Goal: Task Accomplishment & Management: Use online tool/utility

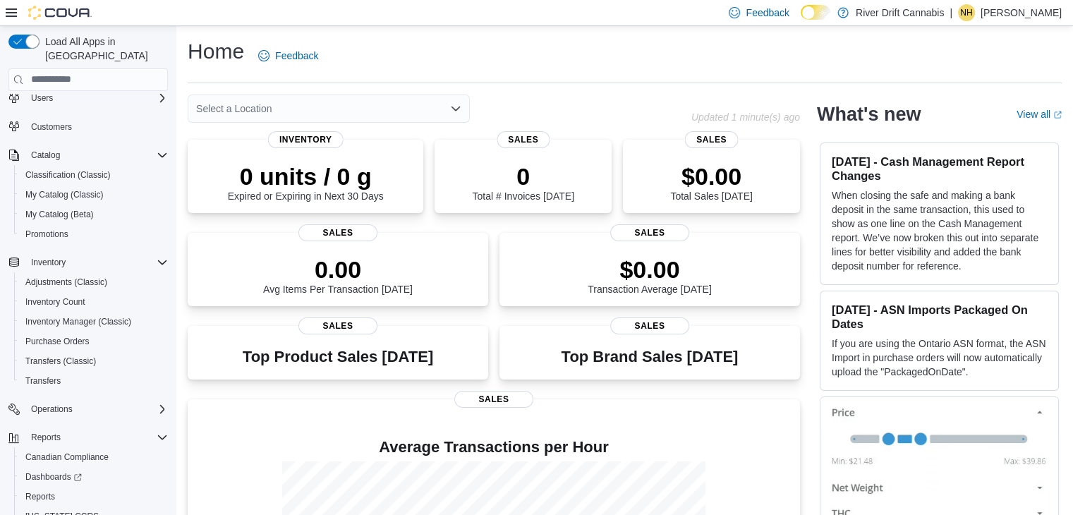
scroll to position [80, 0]
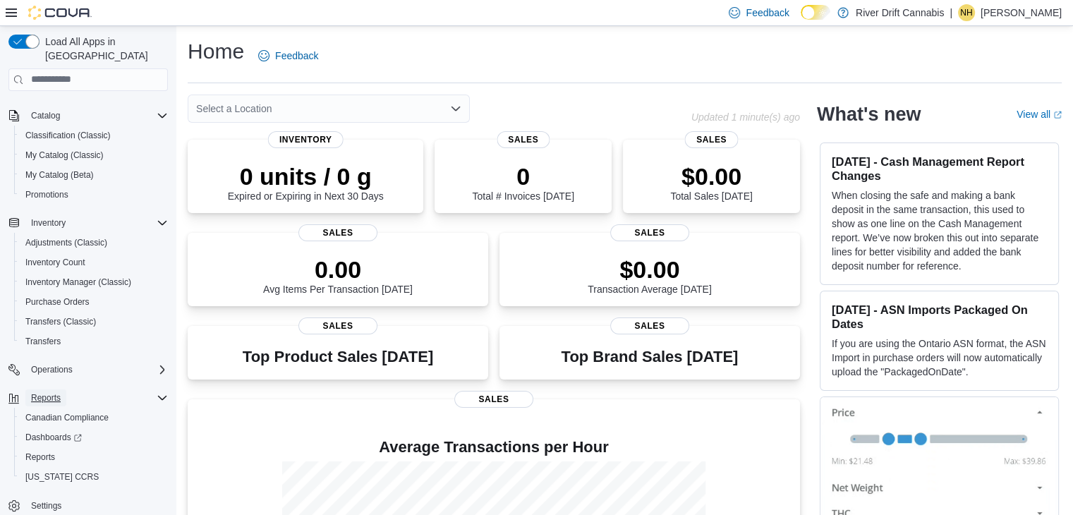
click at [53, 392] on span "Reports" at bounding box center [46, 397] width 30 height 11
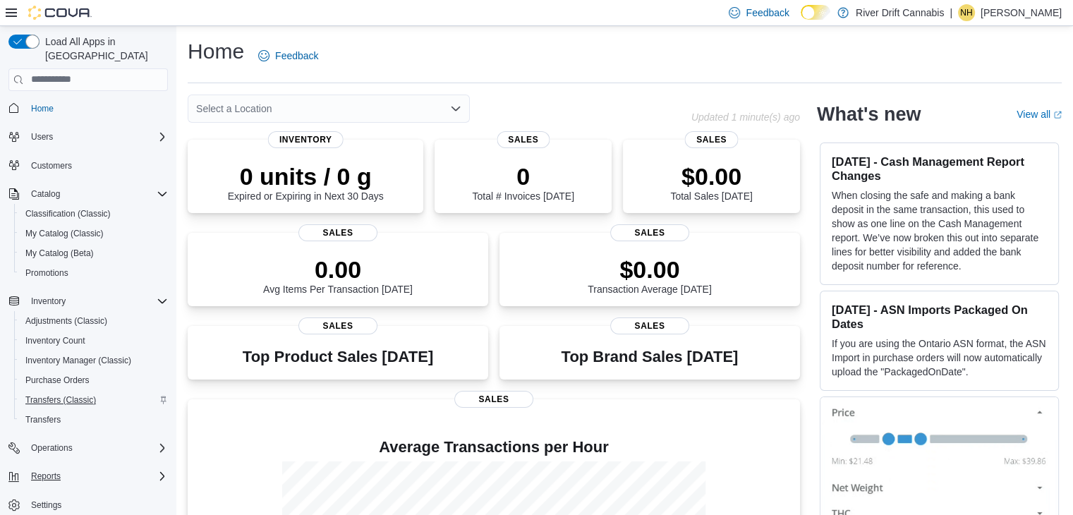
scroll to position [1, 0]
click at [71, 468] on div "Reports" at bounding box center [96, 476] width 142 height 17
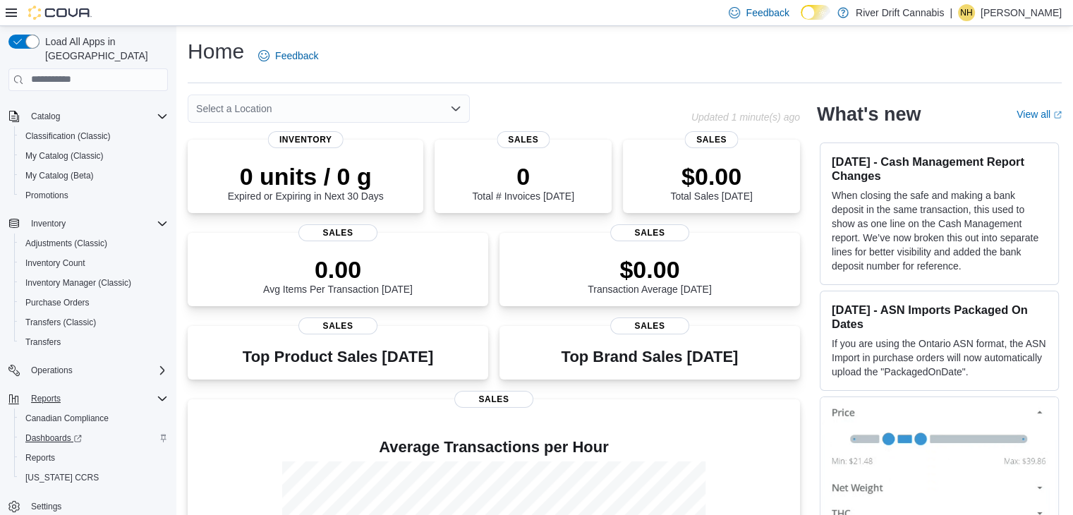
scroll to position [80, 0]
click at [54, 451] on span "Reports" at bounding box center [40, 456] width 30 height 11
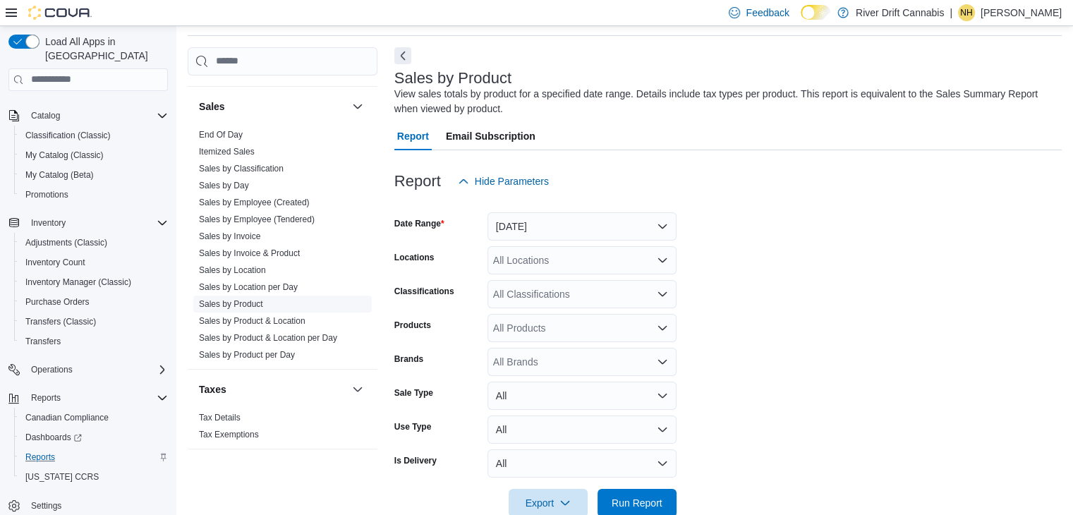
scroll to position [794, 0]
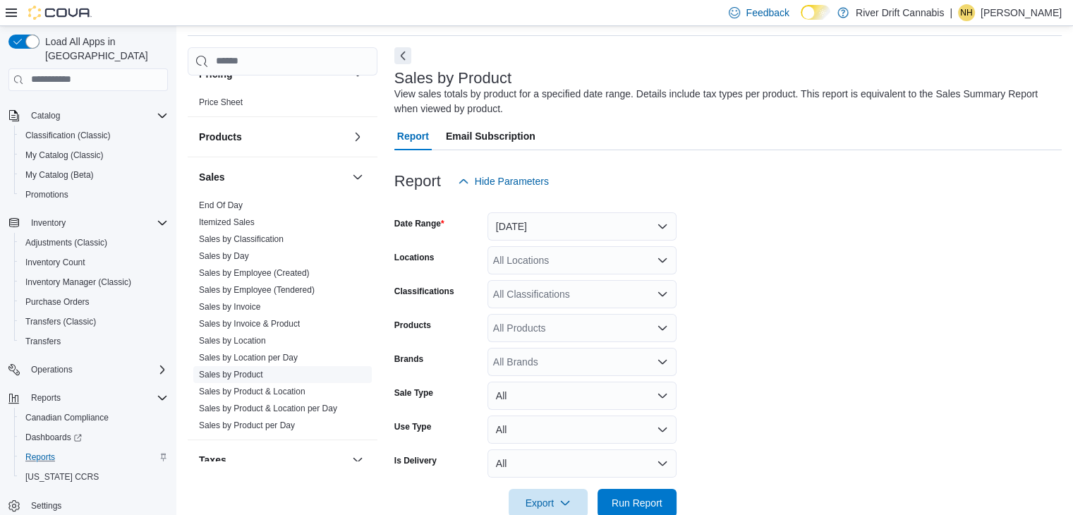
click at [250, 371] on link "Sales by Product" at bounding box center [231, 375] width 64 height 10
click at [643, 497] on span "Run Report" at bounding box center [637, 502] width 51 height 14
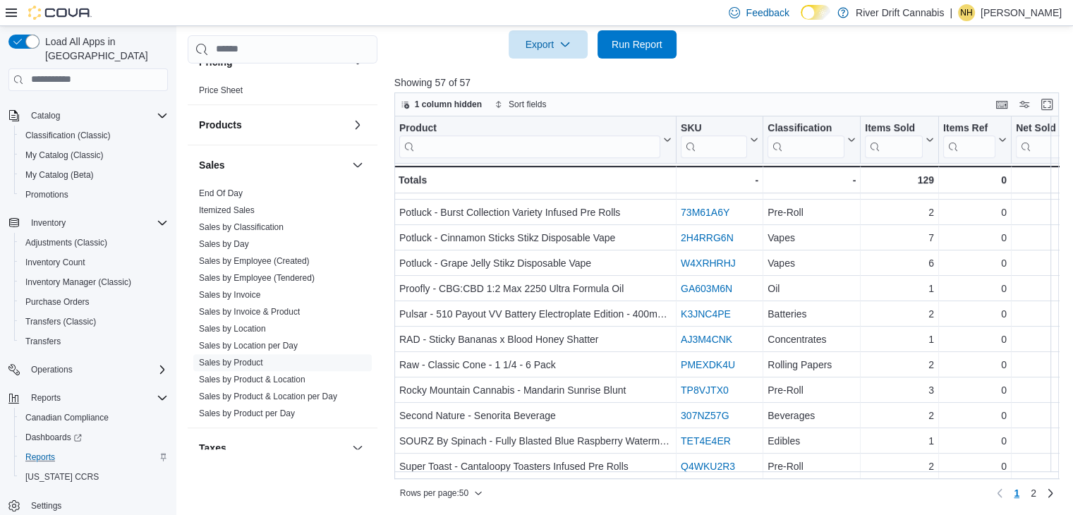
scroll to position [991, 0]
click at [1036, 494] on span "2" at bounding box center [1033, 493] width 6 height 14
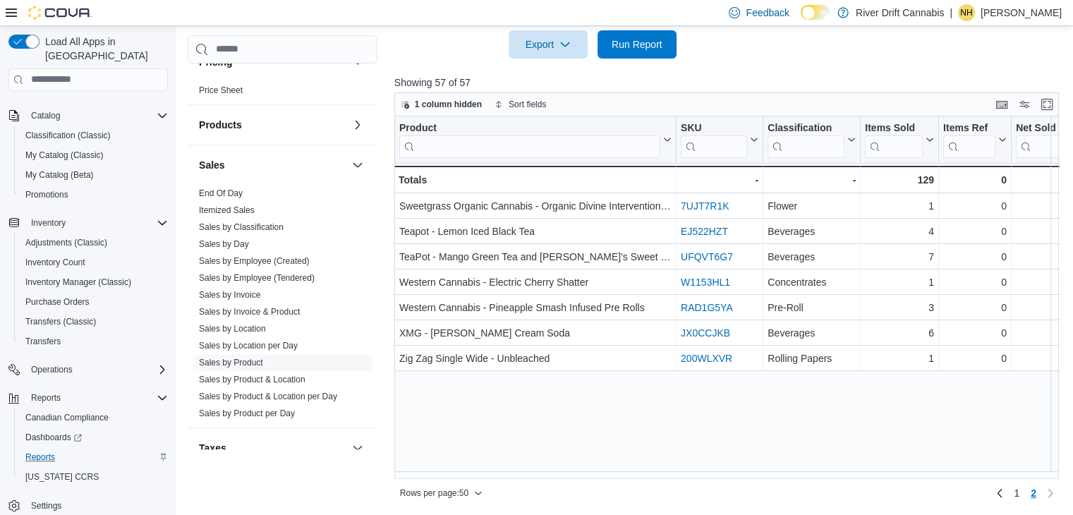
scroll to position [0, 0]
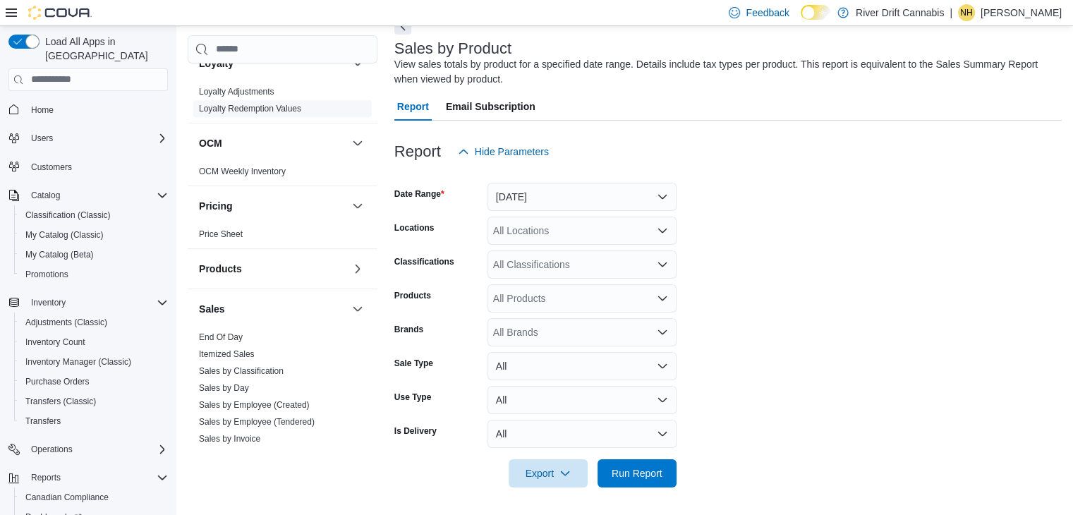
scroll to position [705, 0]
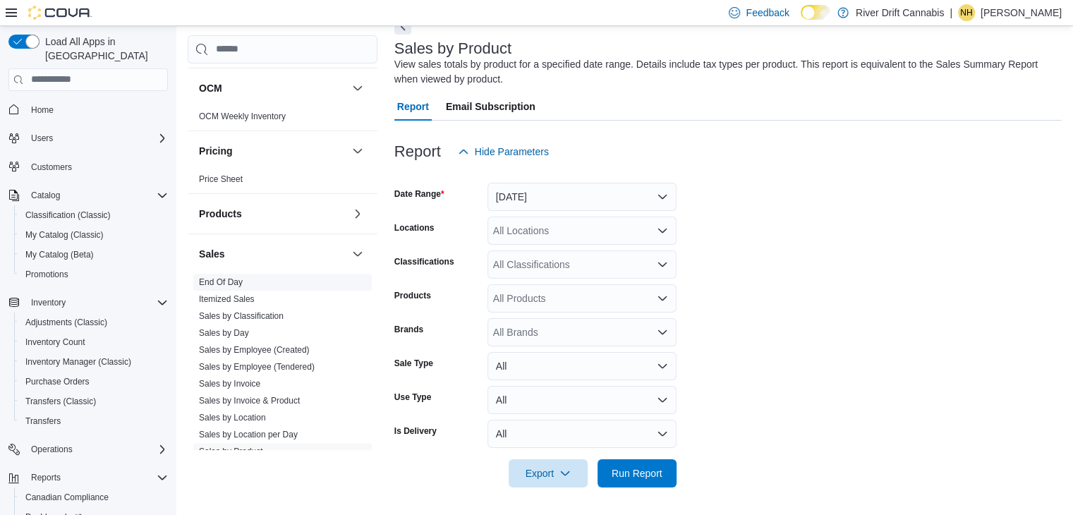
click at [226, 277] on link "End Of Day" at bounding box center [221, 282] width 44 height 10
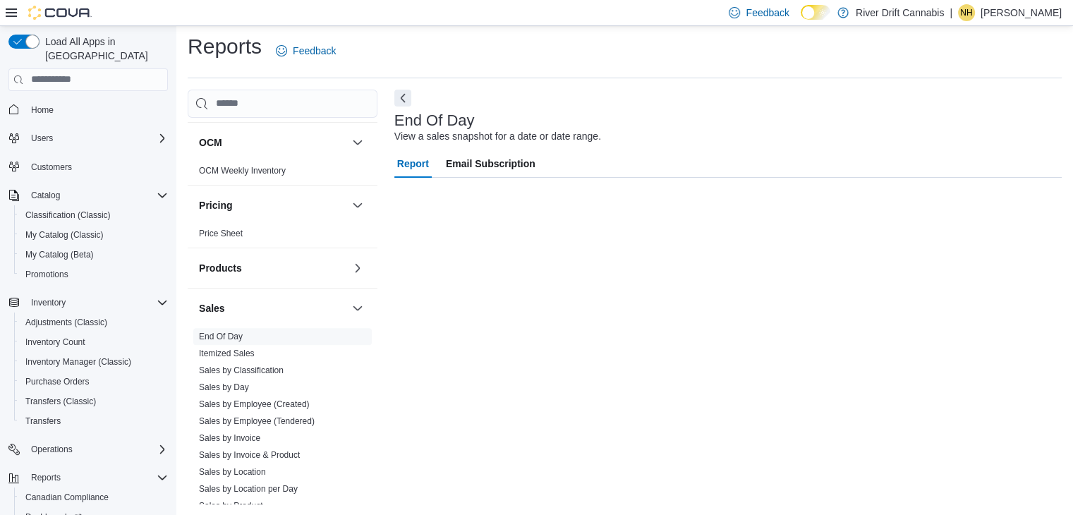
scroll to position [5, 0]
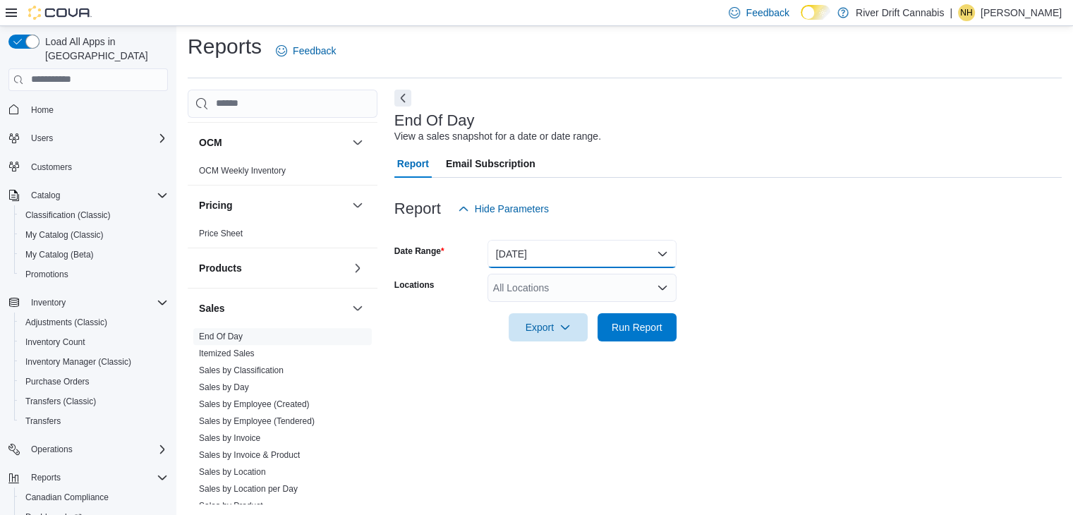
click at [519, 260] on button "Today" at bounding box center [581, 254] width 189 height 28
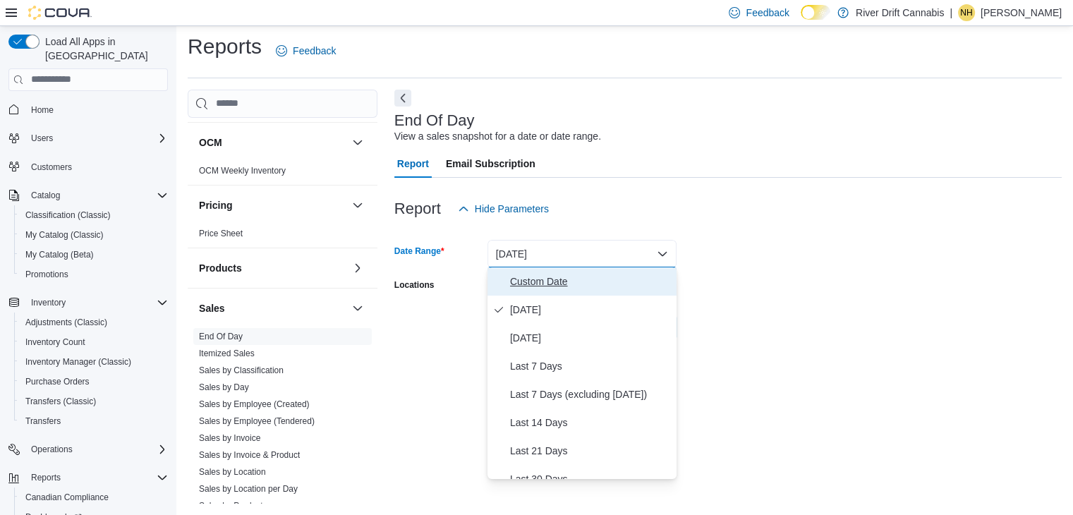
click at [533, 279] on span "Custom Date" at bounding box center [590, 281] width 161 height 17
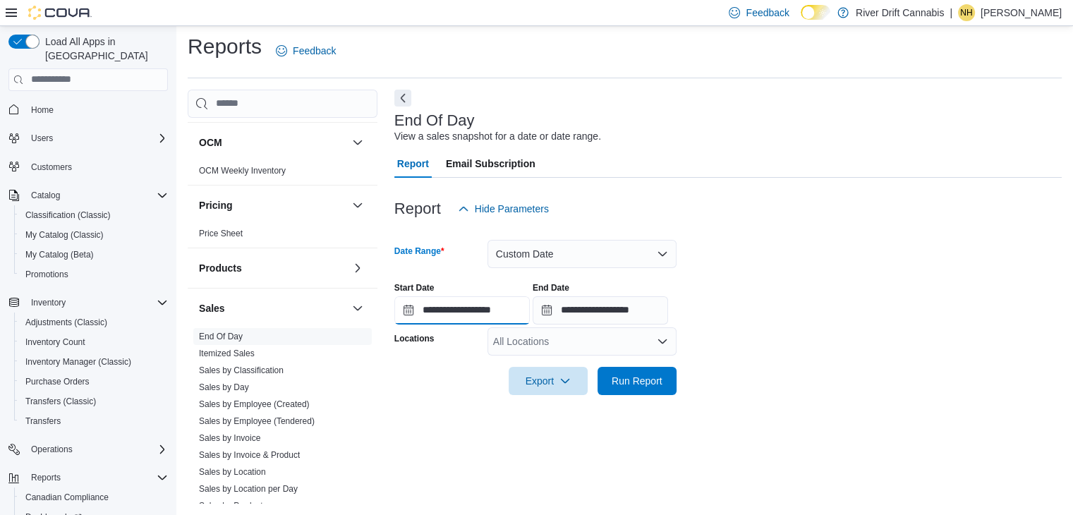
click at [488, 297] on input "**********" at bounding box center [461, 310] width 135 height 28
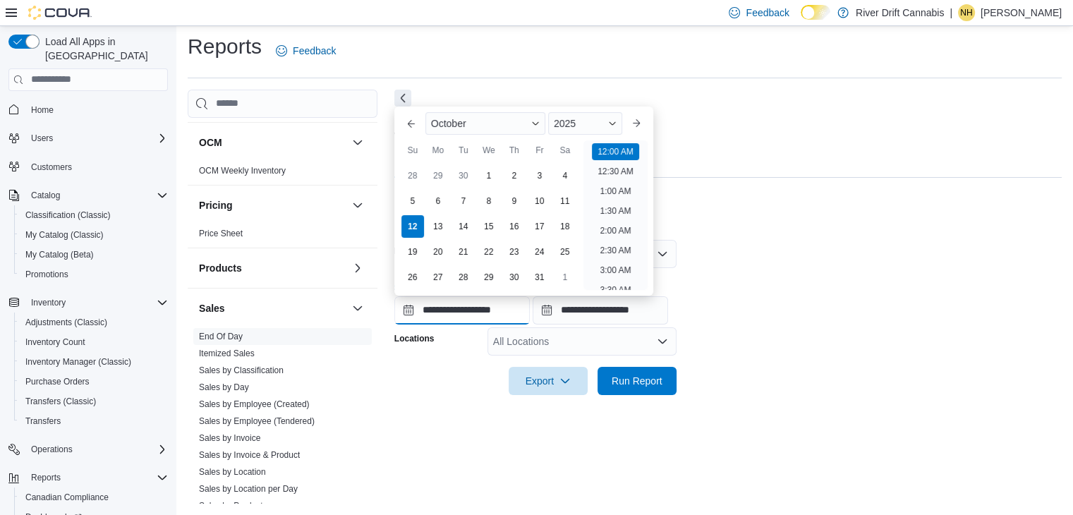
scroll to position [44, 0]
click at [535, 202] on div "10" at bounding box center [539, 201] width 25 height 25
type input "**********"
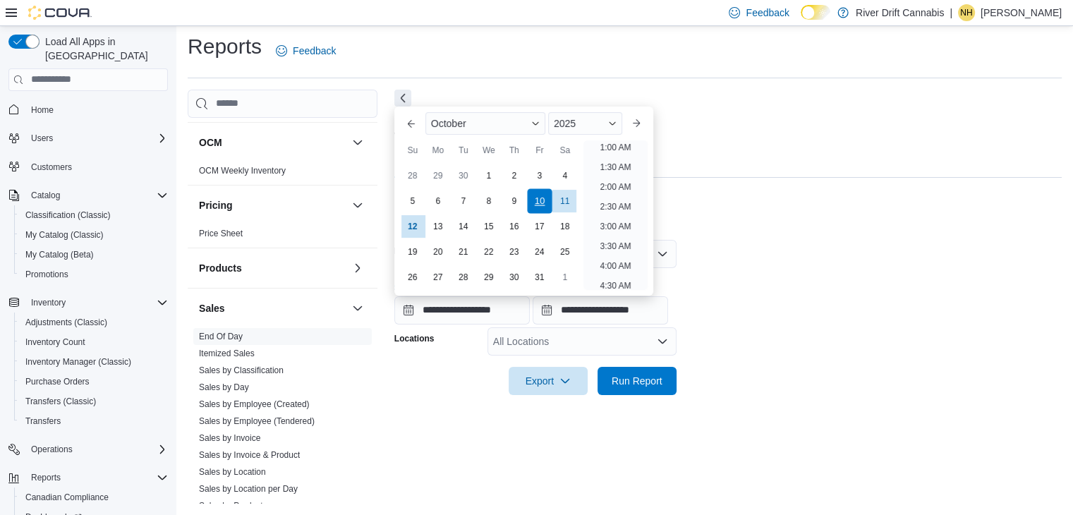
scroll to position [3, 0]
click at [865, 302] on div "**********" at bounding box center [727, 298] width 667 height 54
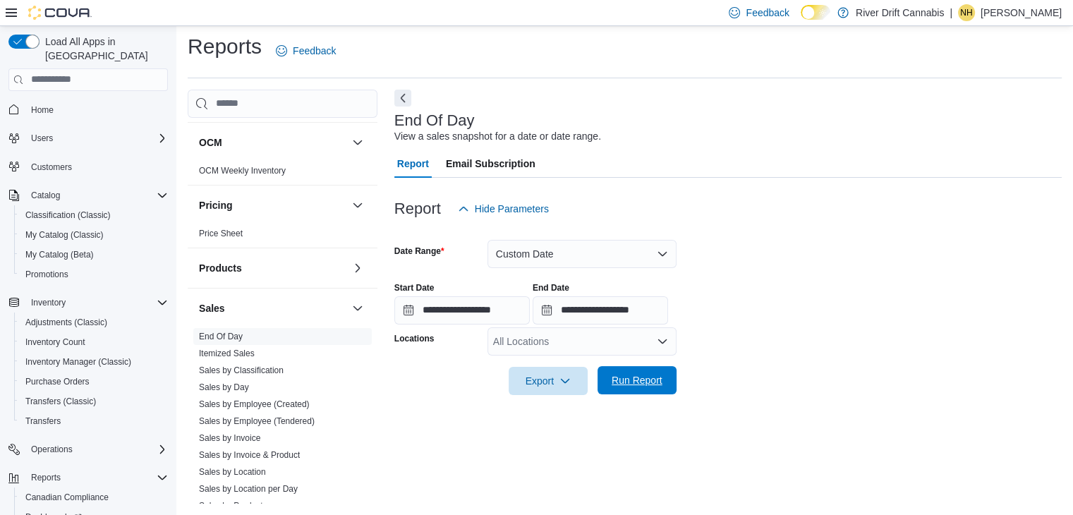
click at [660, 376] on span "Run Report" at bounding box center [637, 380] width 51 height 14
